Goal: Find specific page/section: Find specific page/section

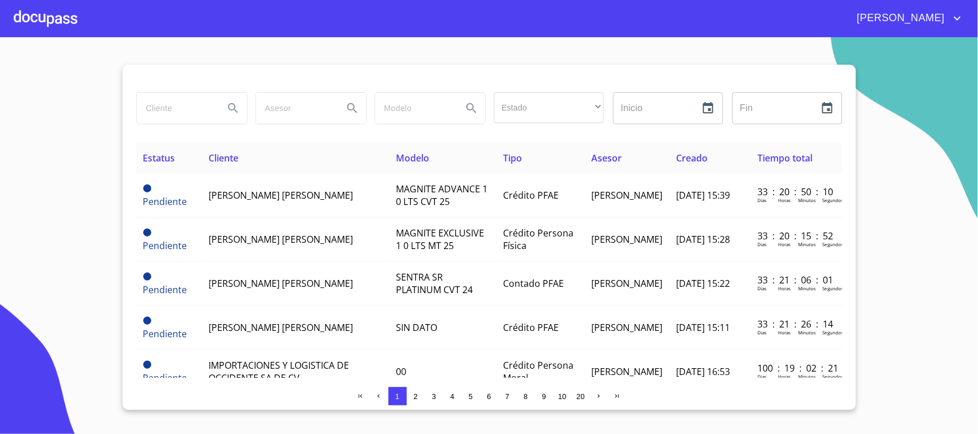
click at [70, 21] on div at bounding box center [46, 18] width 64 height 37
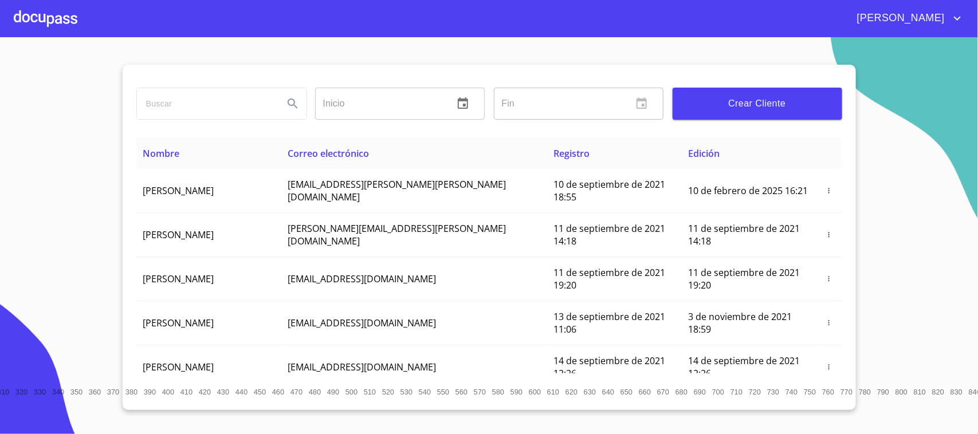
click at [219, 109] on input "search" at bounding box center [205, 103] width 137 height 31
type input "J"
type input "[PERSON_NAME]"
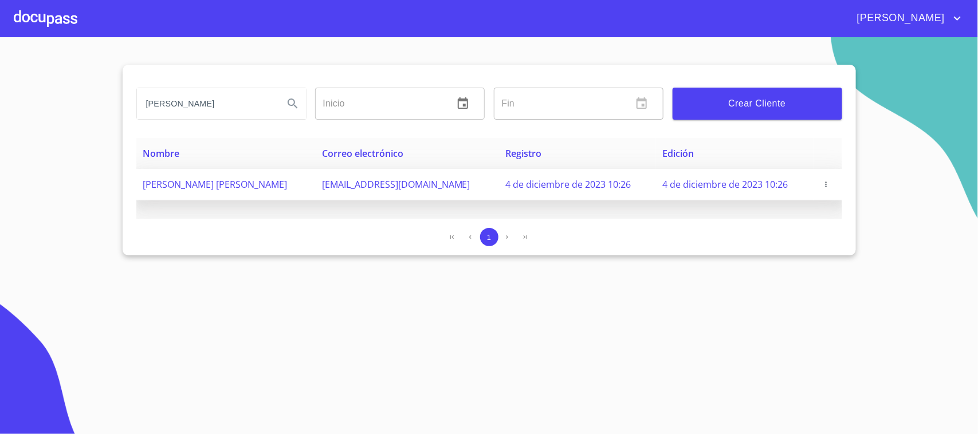
click at [206, 182] on span "[PERSON_NAME] [PERSON_NAME]" at bounding box center [215, 184] width 144 height 13
click at [824, 188] on icon "button" at bounding box center [826, 184] width 8 height 8
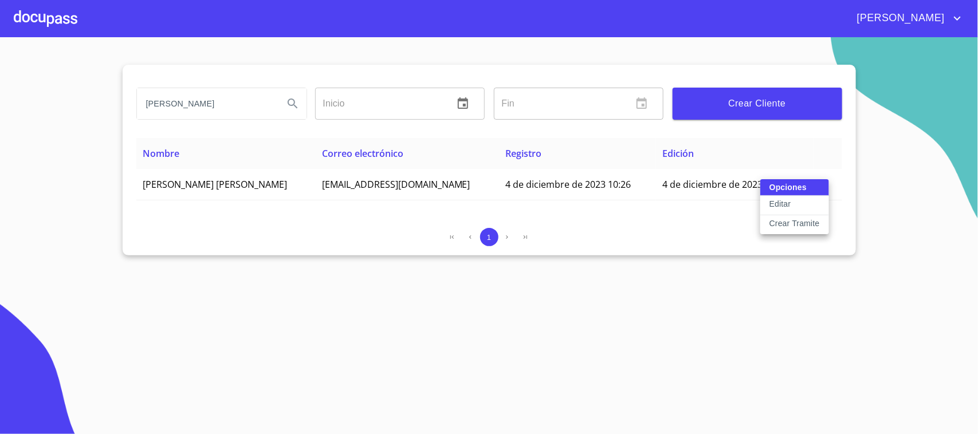
drag, startPoint x: 129, startPoint y: 186, endPoint x: 162, endPoint y: 183, distance: 32.2
click at [162, 183] on div at bounding box center [489, 217] width 978 height 434
click at [255, 222] on div "[PERSON_NAME] Inicio ​ Fin ​ Crear Cliente Nombre Correo electrónico Registro E…" at bounding box center [489, 160] width 733 height 191
click at [188, 207] on div "Nombre Correo electrónico Registro Edición [PERSON_NAME] [PERSON_NAME] [EMAIL_A…" at bounding box center [489, 178] width 706 height 81
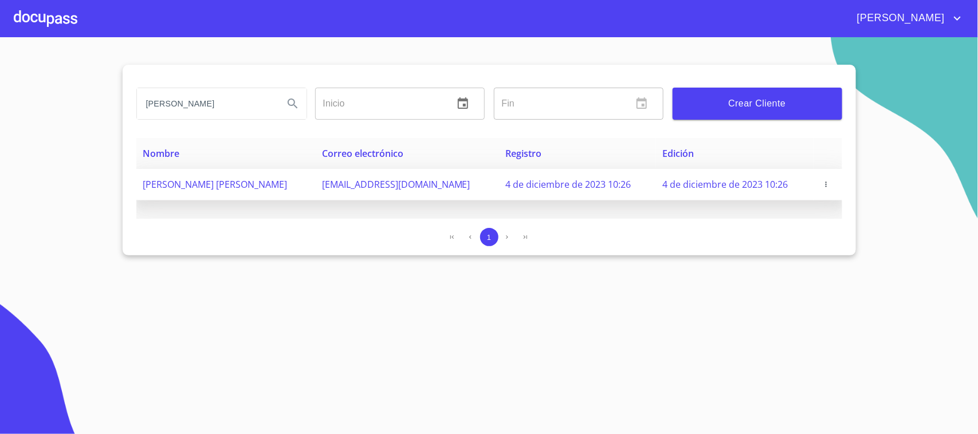
drag, startPoint x: 140, startPoint y: 191, endPoint x: 281, endPoint y: 188, distance: 140.3
click at [281, 188] on td "[PERSON_NAME] [PERSON_NAME]" at bounding box center [225, 184] width 179 height 31
copy span "[PERSON_NAME] [PERSON_NAME]"
drag, startPoint x: 326, startPoint y: 187, endPoint x: 432, endPoint y: 185, distance: 106.0
click at [432, 185] on td "[EMAIL_ADDRESS][DOMAIN_NAME]" at bounding box center [406, 184] width 183 height 31
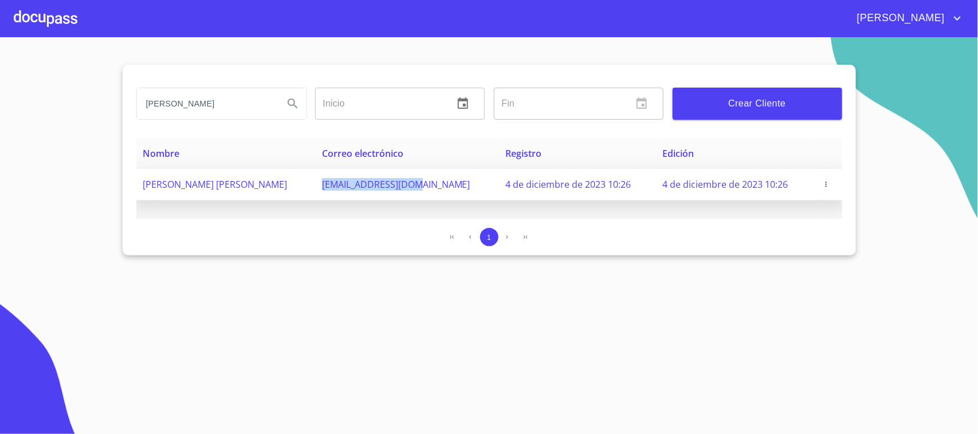
copy span "[EMAIL_ADDRESS][DOMAIN_NAME]"
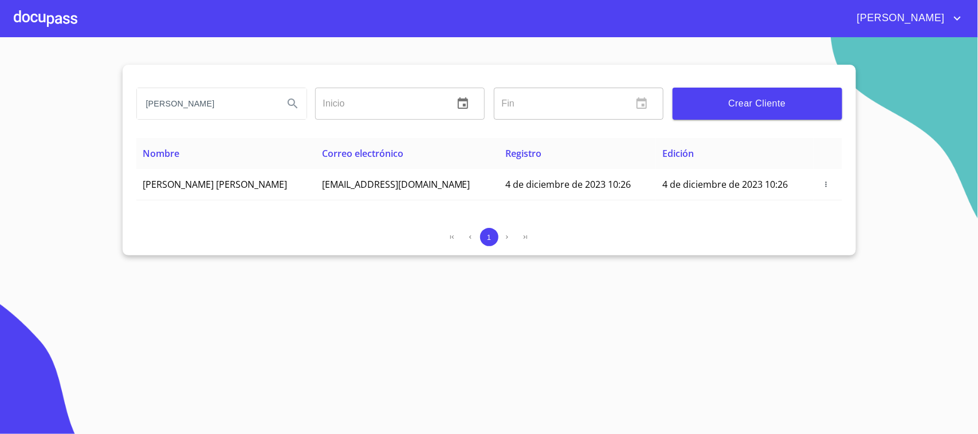
click at [69, 27] on div at bounding box center [46, 18] width 64 height 37
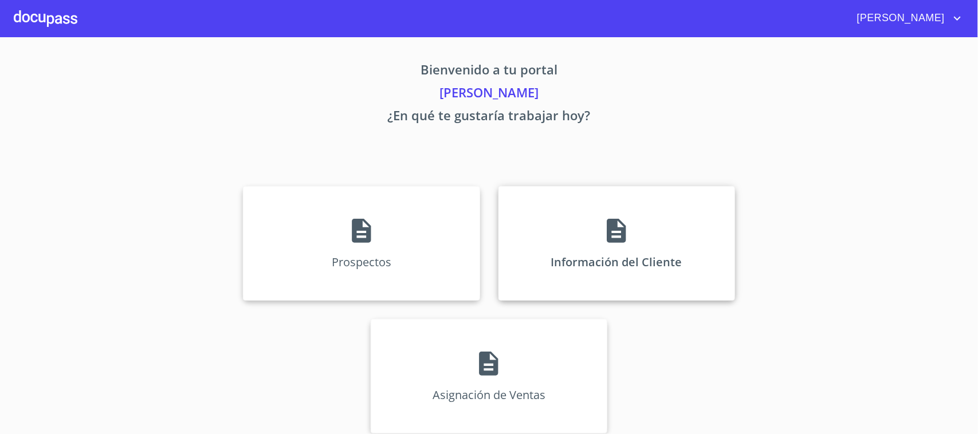
click at [574, 211] on div "Información del Cliente" at bounding box center [616, 243] width 237 height 115
